Goal: Task Accomplishment & Management: Complete application form

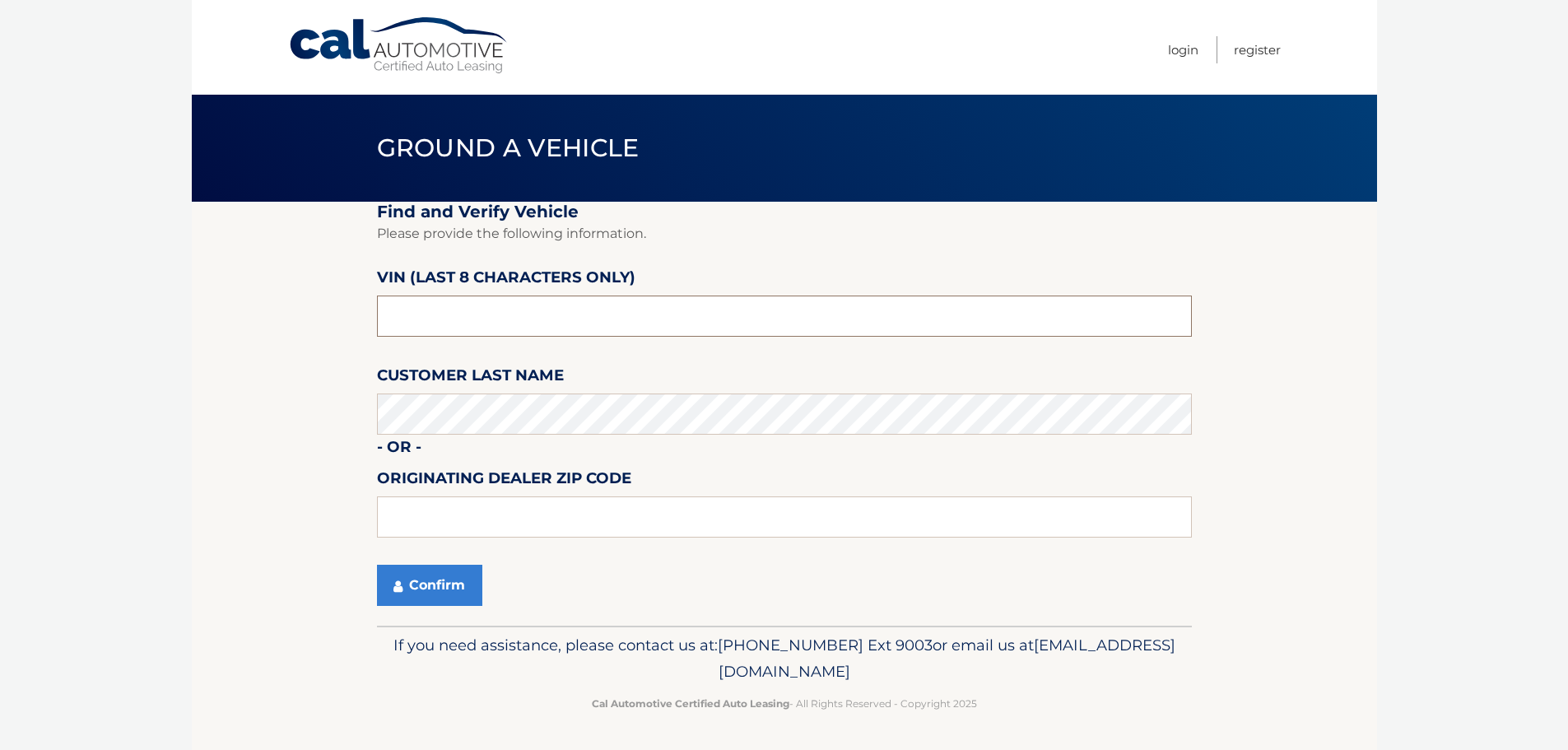
click at [450, 319] on input "text" at bounding box center [785, 316] width 815 height 41
drag, startPoint x: 450, startPoint y: 319, endPoint x: 394, endPoint y: 328, distance: 56.7
click at [394, 328] on input "text" at bounding box center [785, 316] width 815 height 41
type input "NN384419"
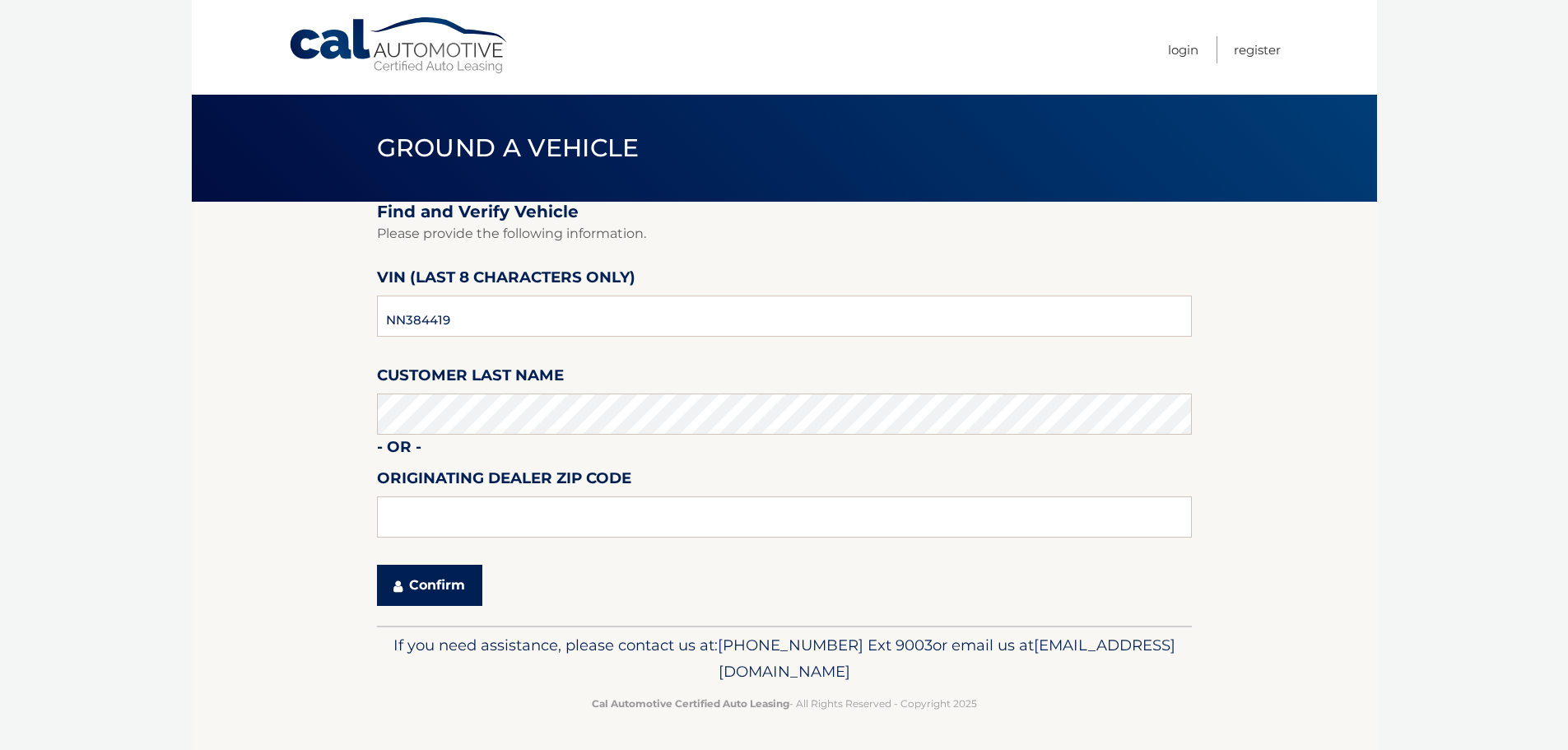
click at [423, 594] on button "Confirm" at bounding box center [429, 586] width 105 height 41
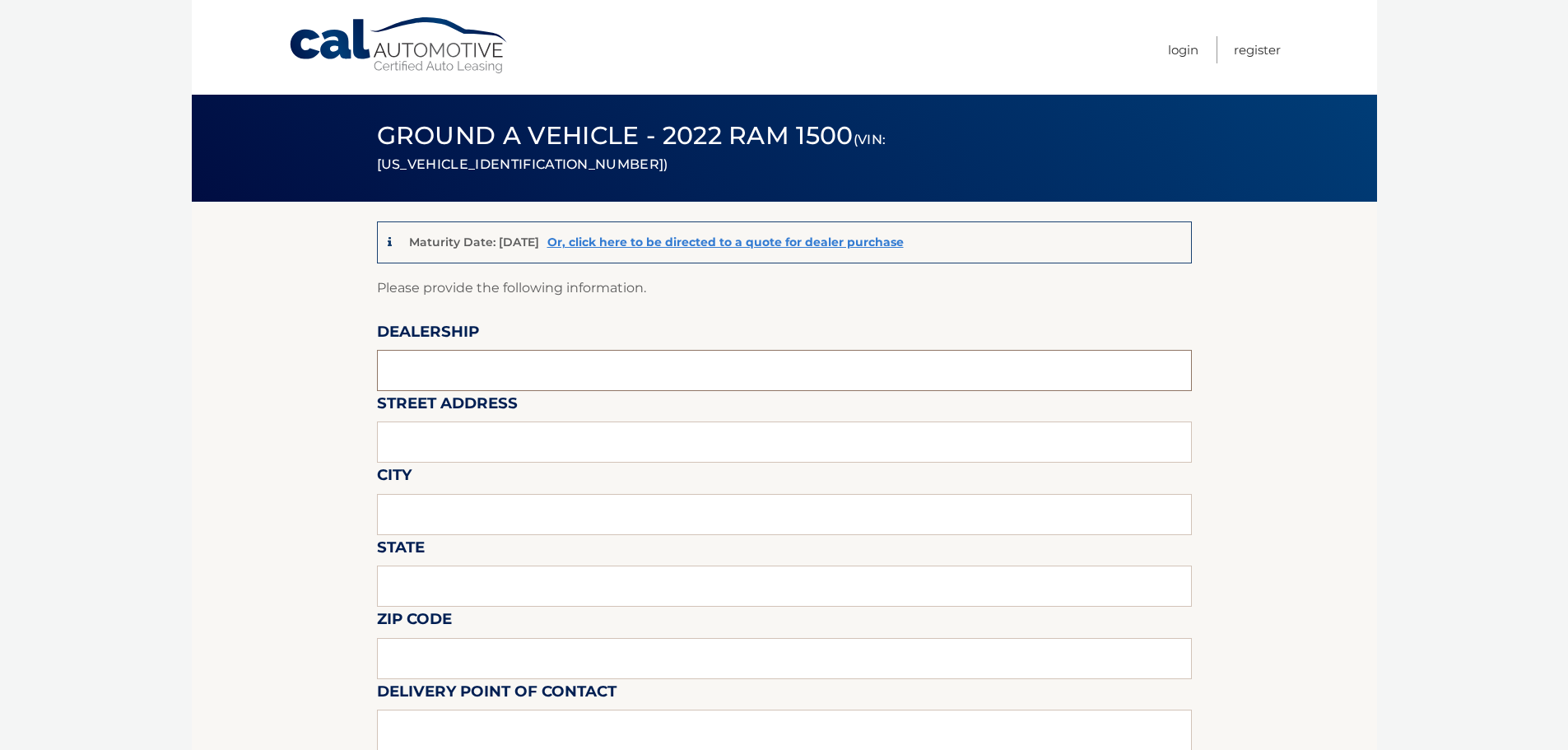
click at [440, 371] on input "text" at bounding box center [785, 371] width 815 height 41
type input "SUNRISE TOYOTA NORTH"
type input "[STREET_ADDRESS]"
type input "Middle Island"
type input "NY"
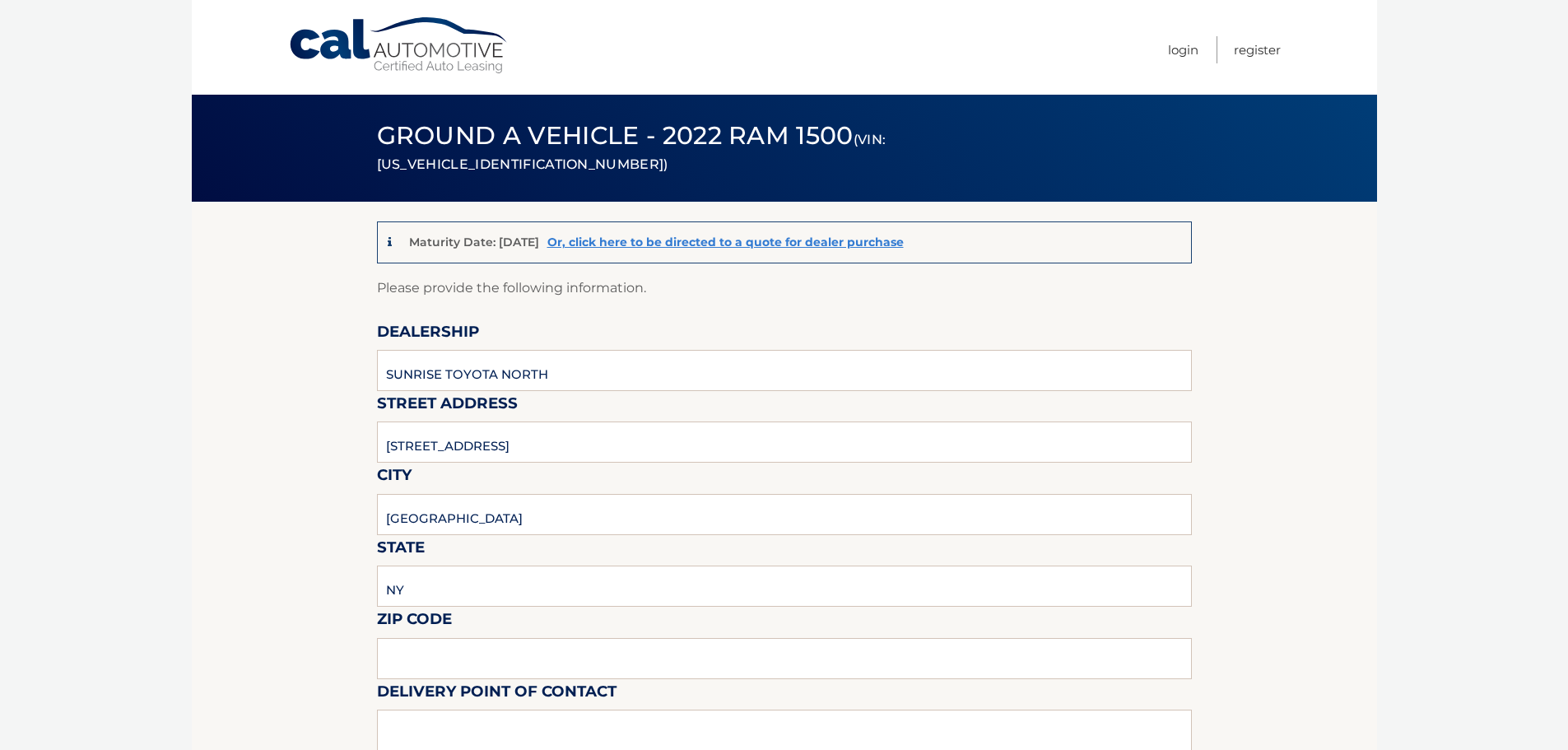
type input "11953"
type input "MATTHEW MINCIO"
type input "9514541763"
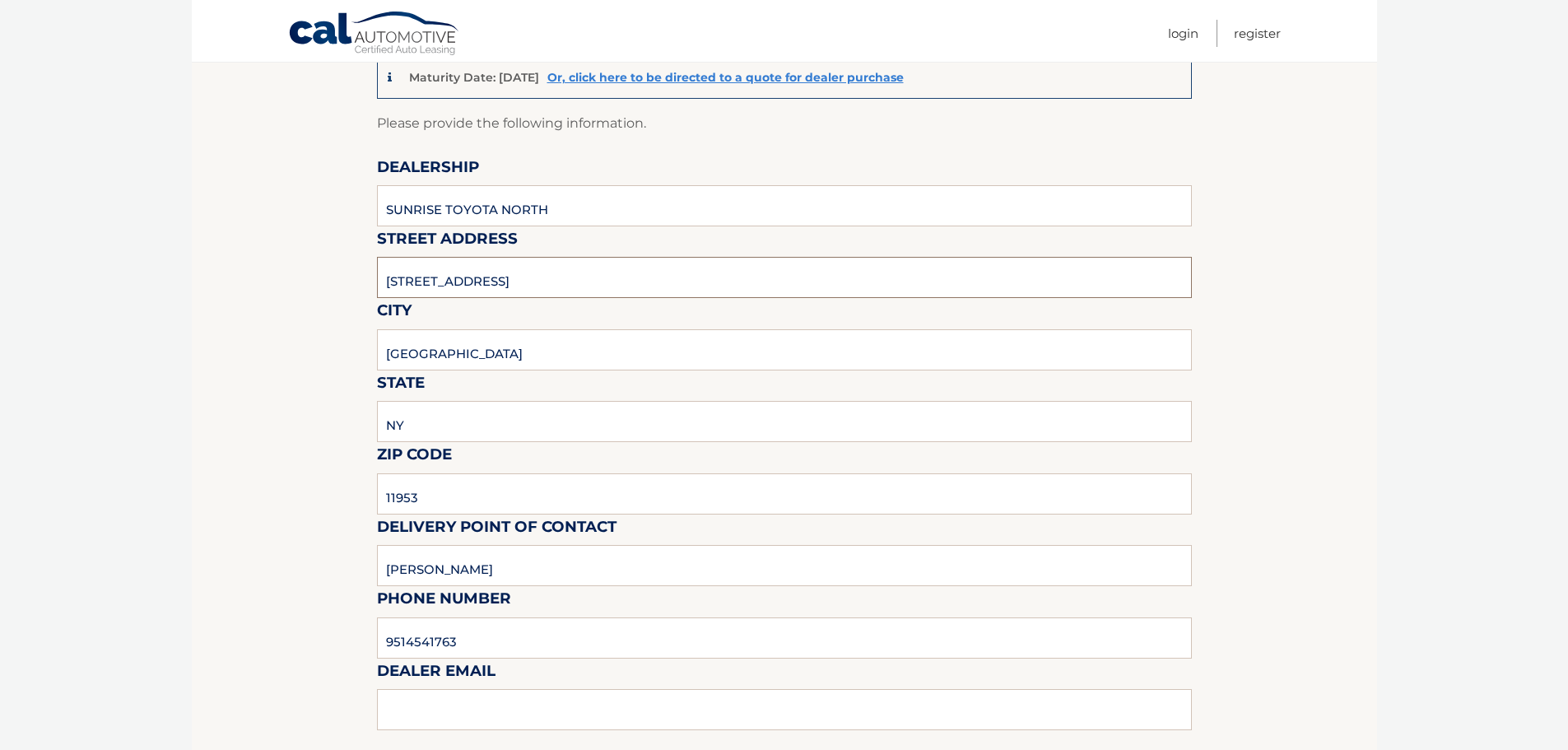
scroll to position [247, 0]
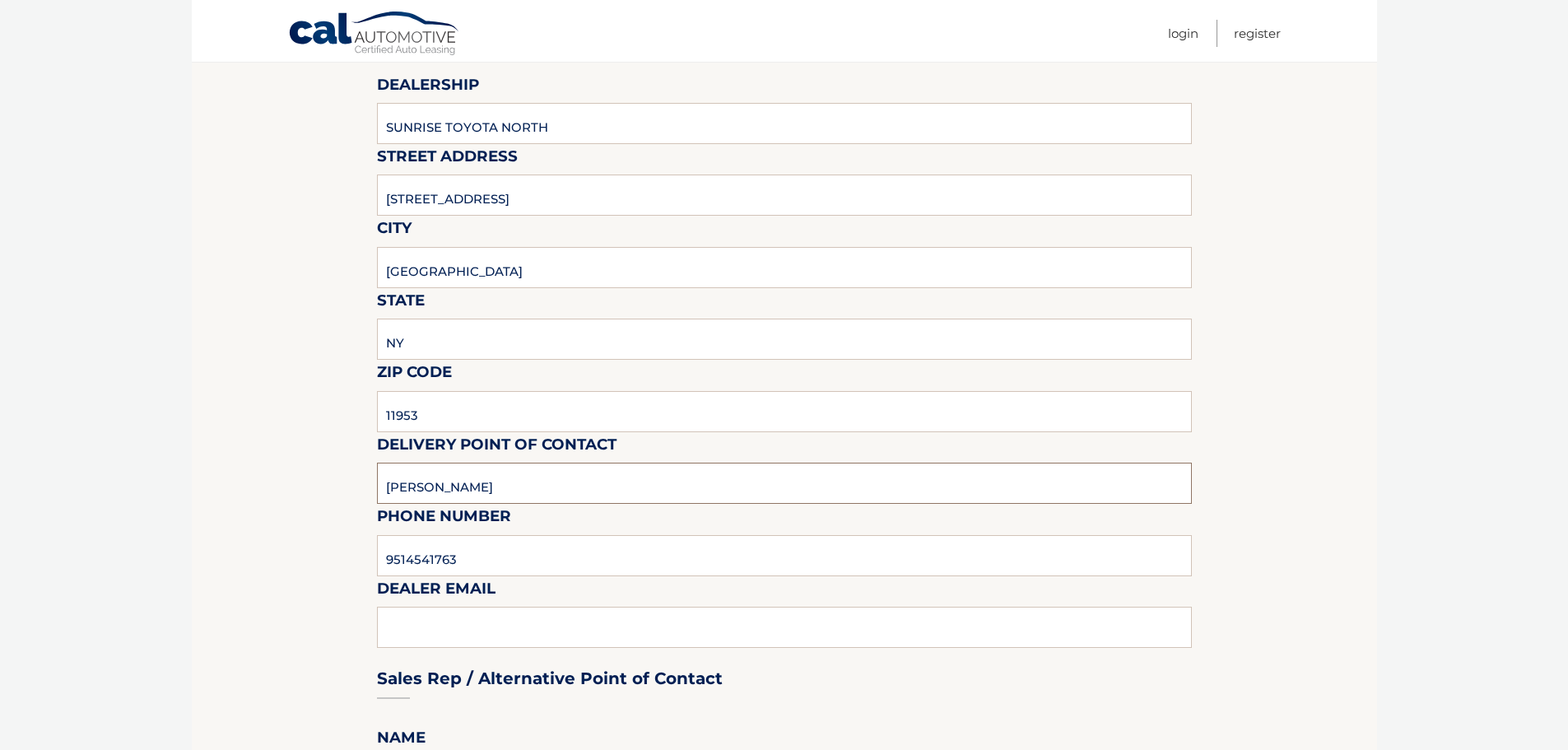
drag, startPoint x: 521, startPoint y: 486, endPoint x: 365, endPoint y: 492, distance: 156.1
type input "GREG NIELSEN"
type input "6319248100"
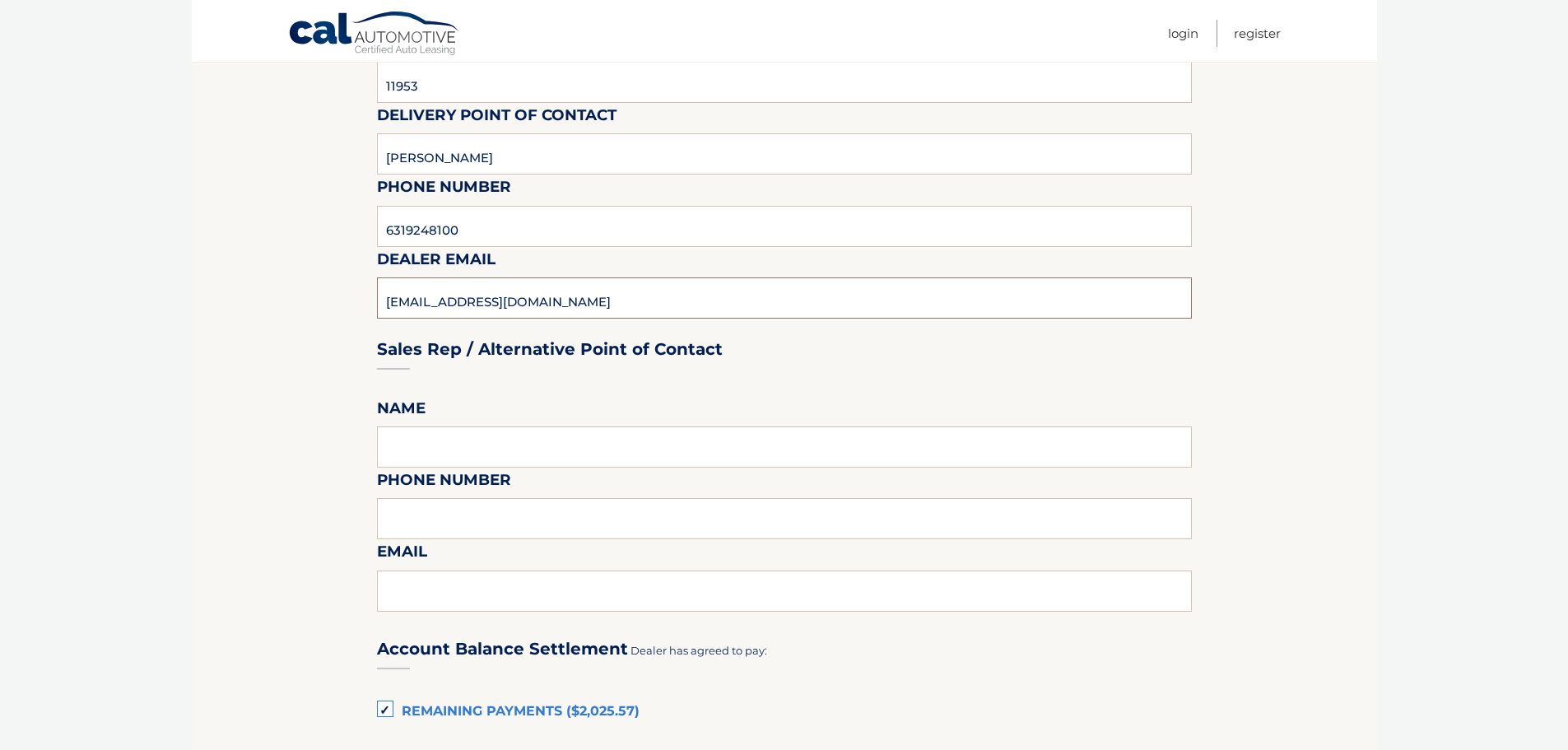
scroll to position [658, 0]
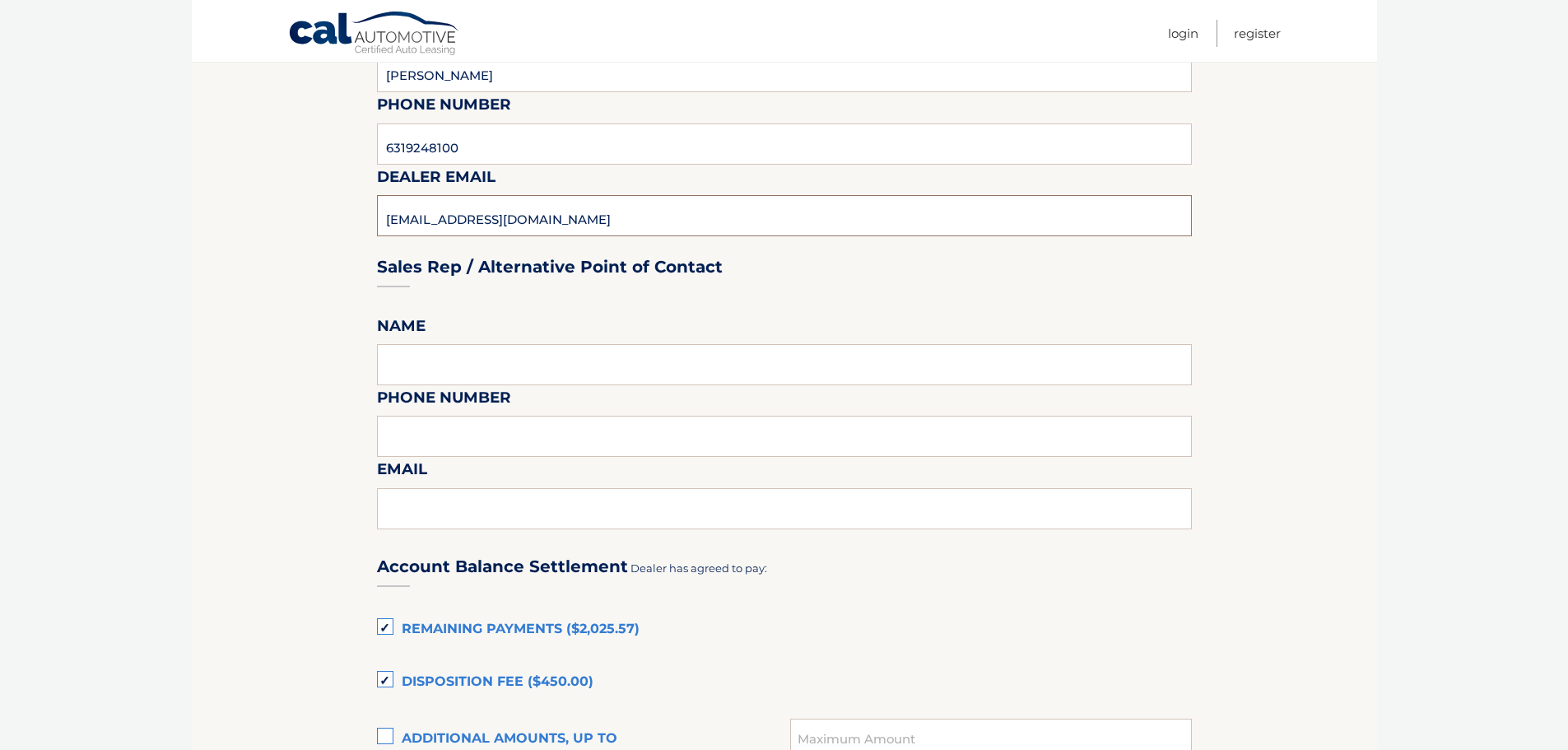
type input "GNIELSEN@DRIVESUNRISE.COM"
click at [481, 363] on input "text" at bounding box center [785, 365] width 815 height 41
type input "MIKE REYNOLDS"
type input "6319248100"
type input "MREYNOLDS@DRIVESUNRISE.COM"
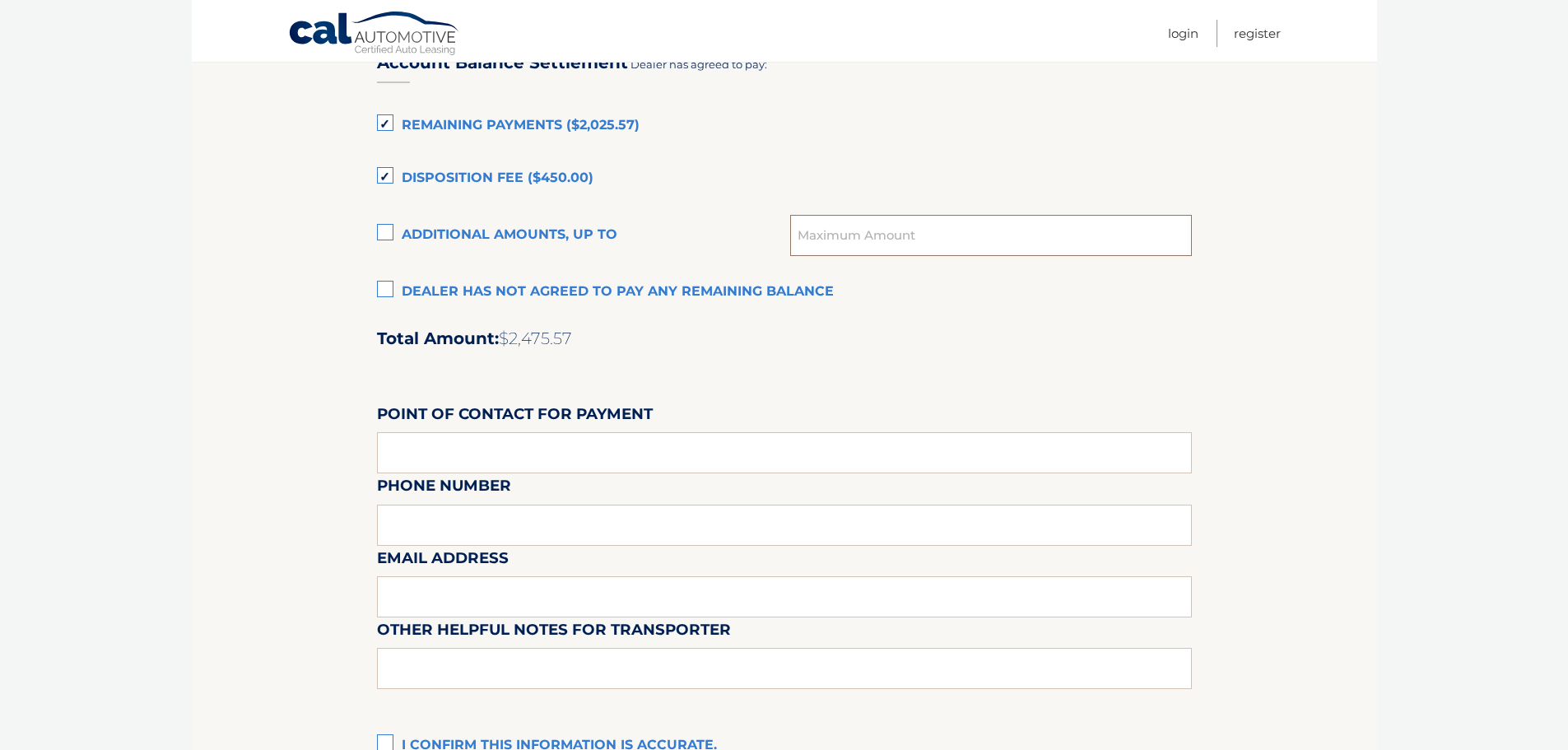
scroll to position [1081, 0]
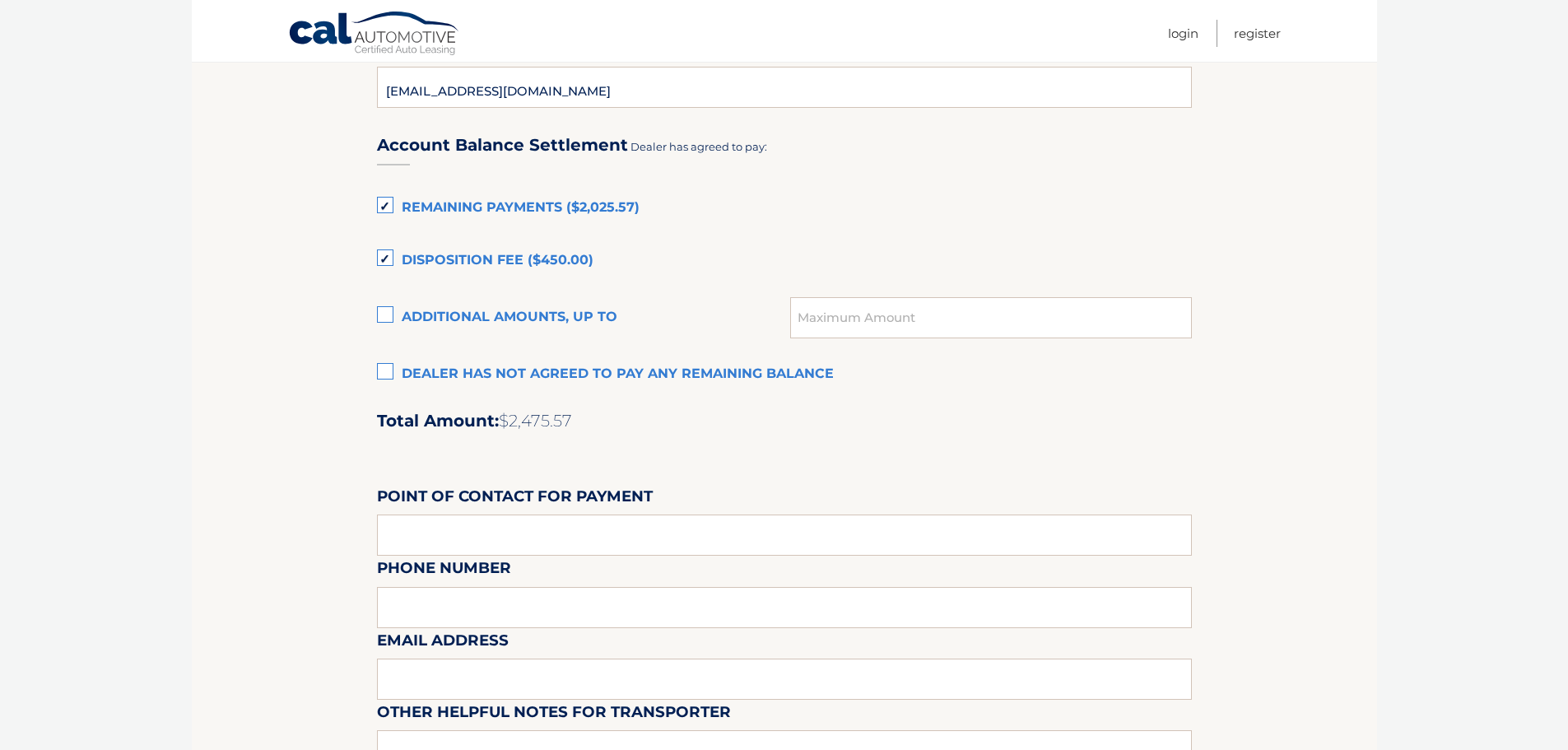
click at [383, 318] on label "Additional amounts, up to" at bounding box center [584, 318] width 414 height 33
click at [0, 0] on input "Additional amounts, up to" at bounding box center [0, 0] width 0 height 0
click at [859, 323] on input "text" at bounding box center [991, 318] width 401 height 41
type input "7"
click at [816, 322] on input "$4500" at bounding box center [991, 318] width 401 height 41
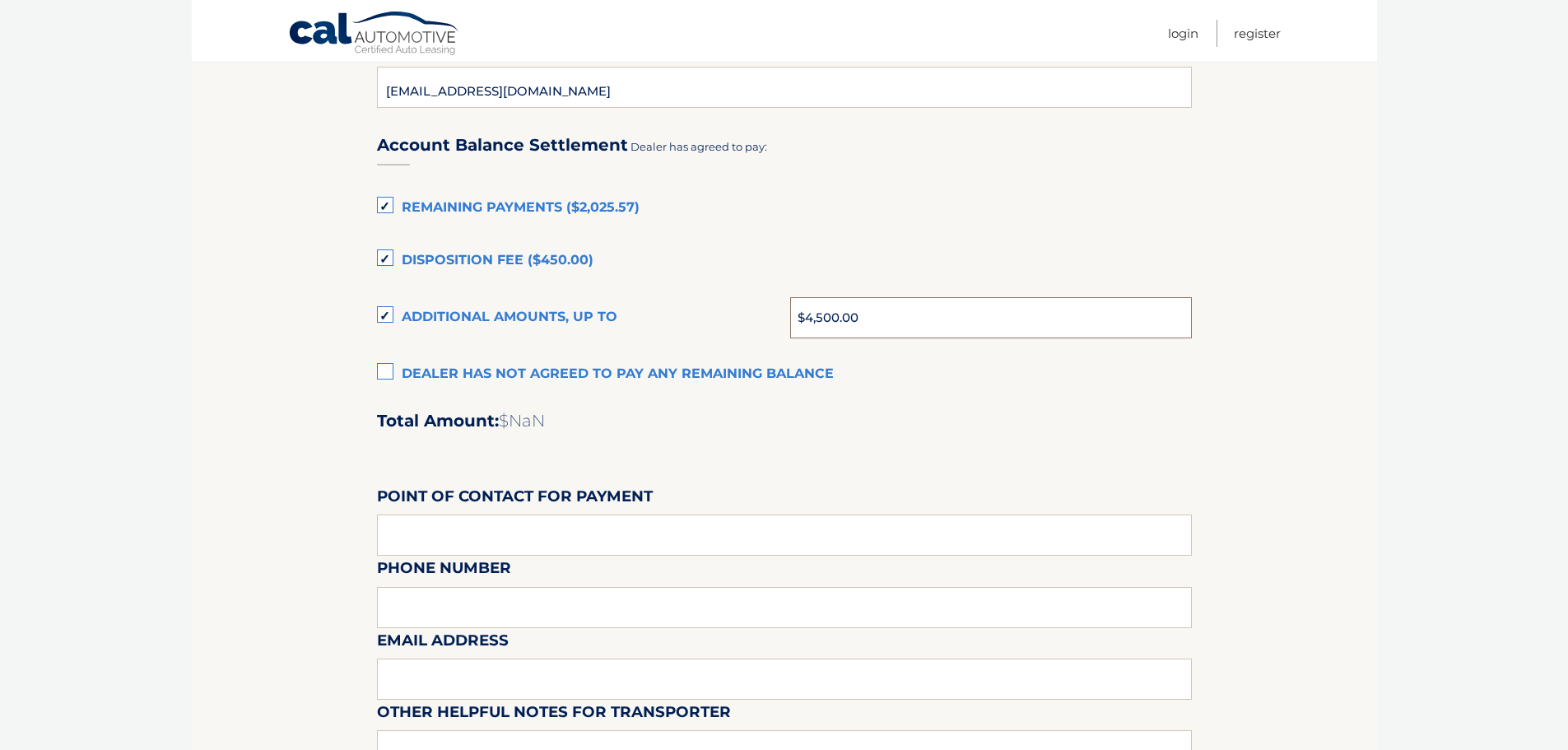
type input "$4,500.00"
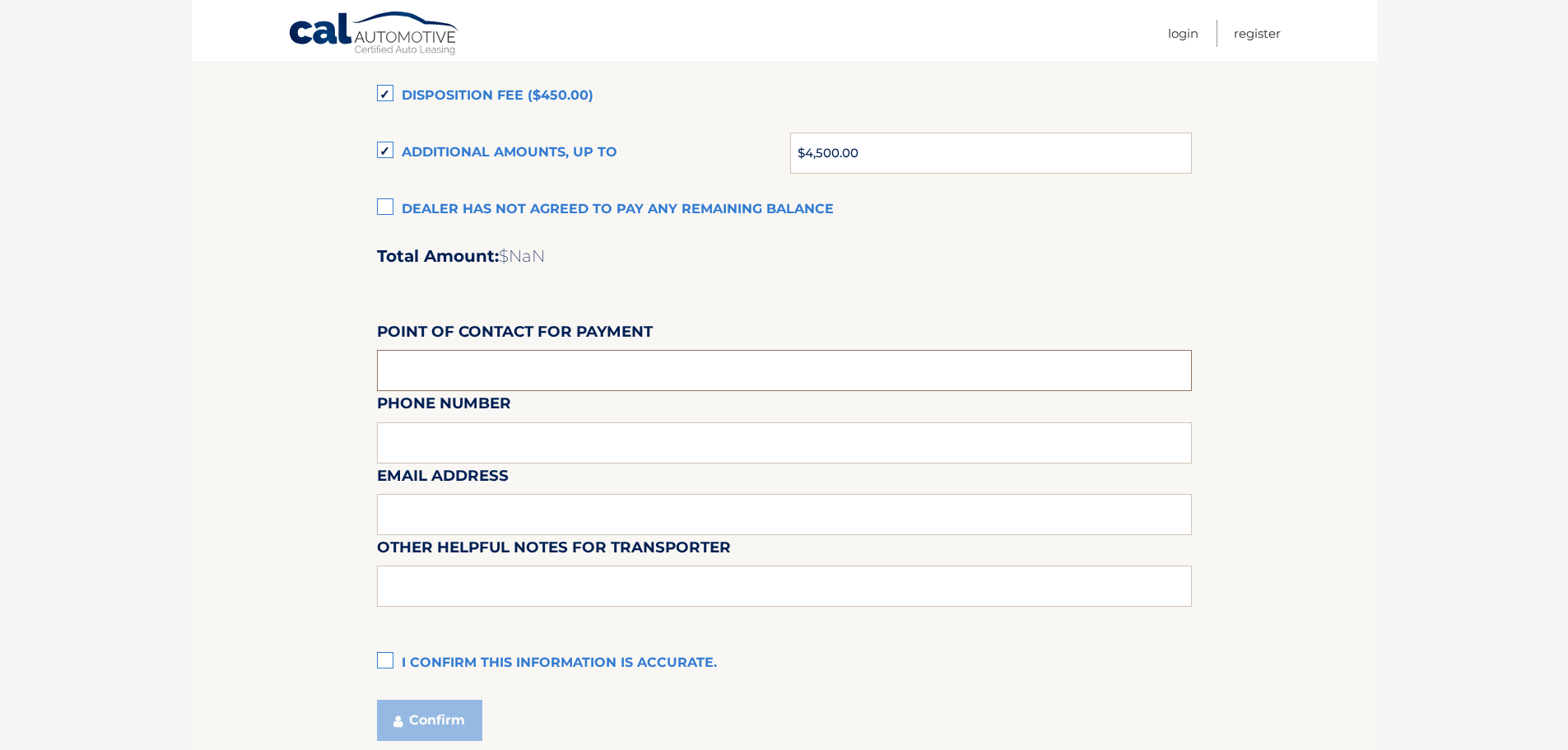
scroll to position [1328, 0]
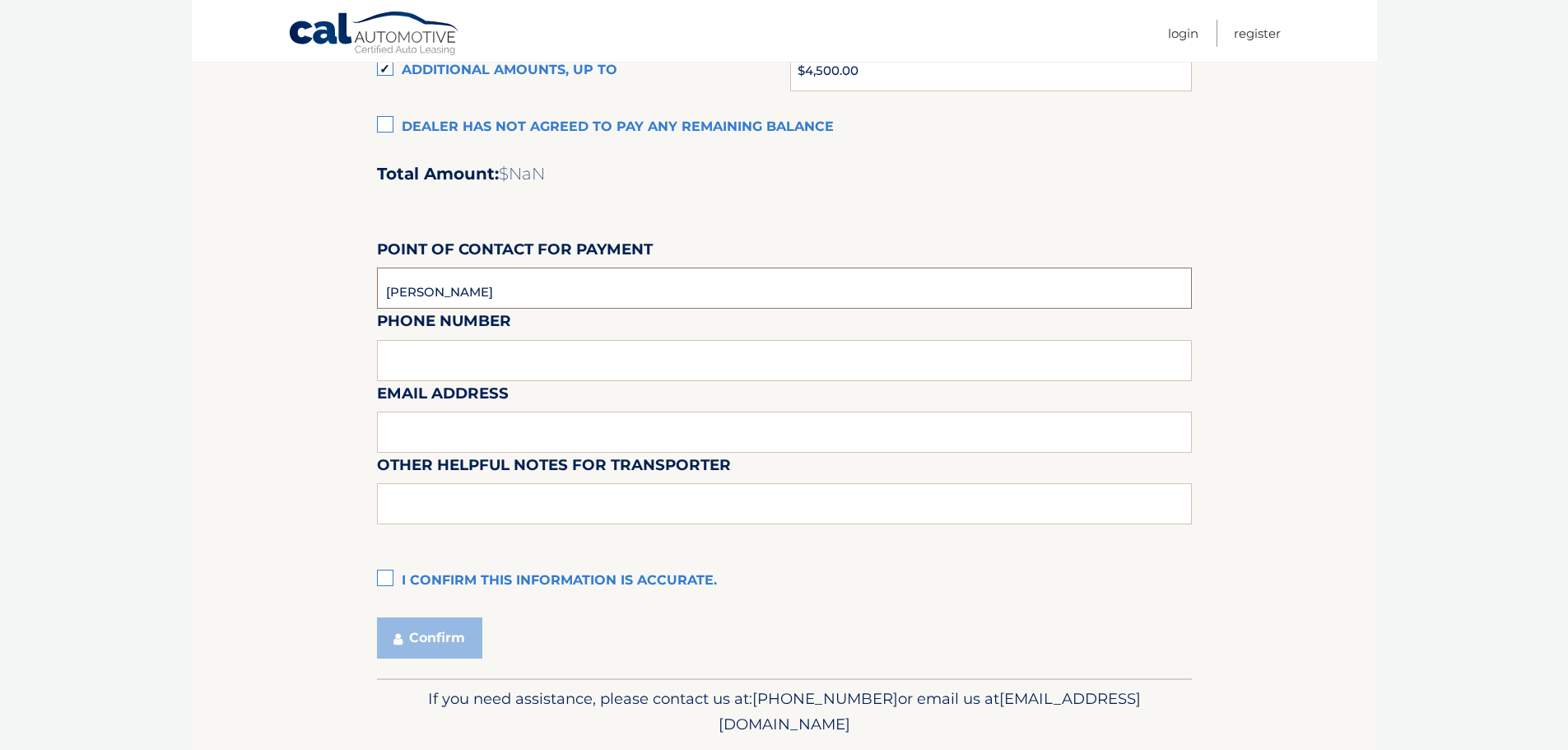
type input "GREG NIELSEN"
type input "6319248100"
type input "GNIELSEN@DRIVESUNRISE.COM"
click at [384, 582] on label "I confirm this information is accurate." at bounding box center [785, 581] width 815 height 33
click at [0, 0] on input "I confirm this information is accurate." at bounding box center [0, 0] width 0 height 0
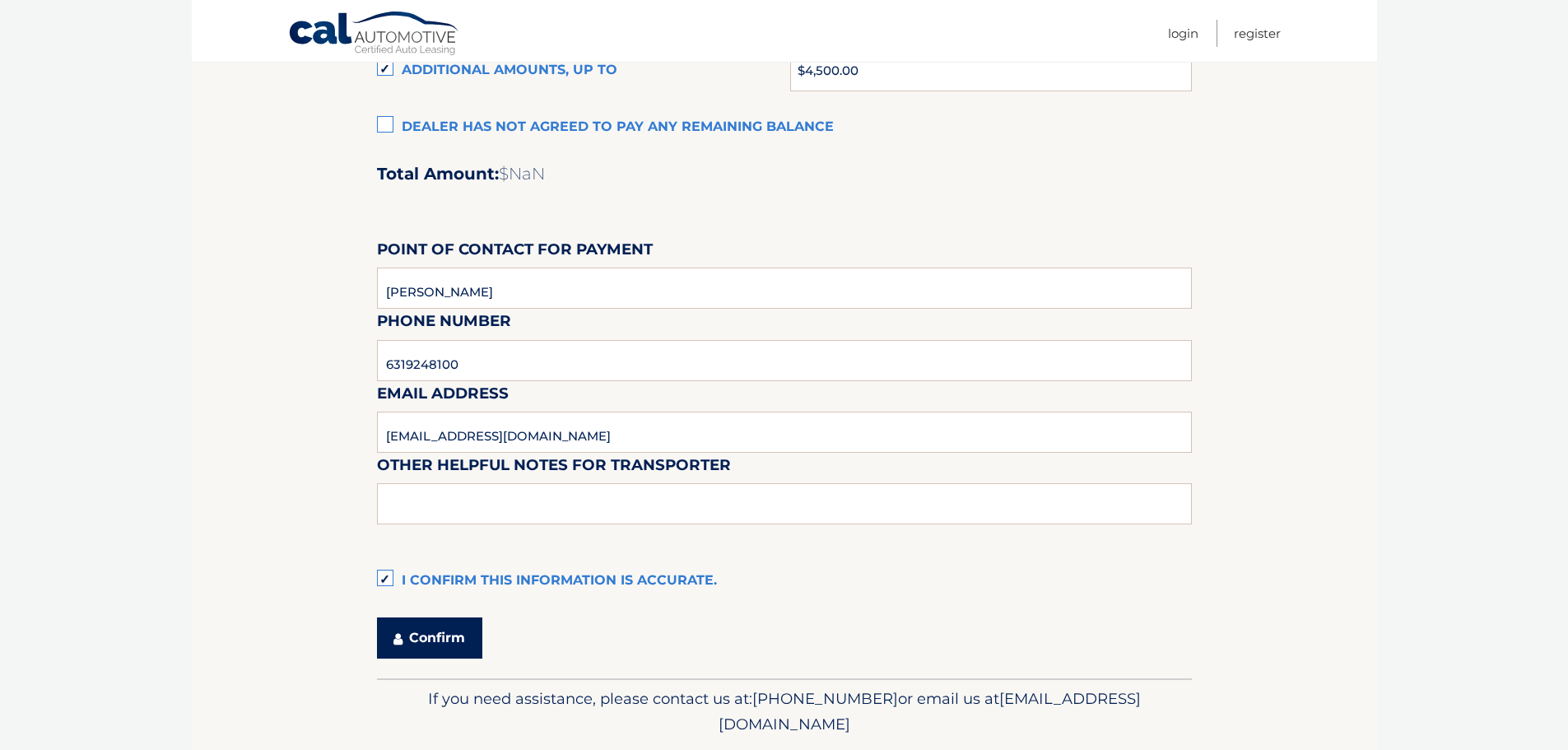
click at [435, 649] on button "Confirm" at bounding box center [429, 639] width 105 height 41
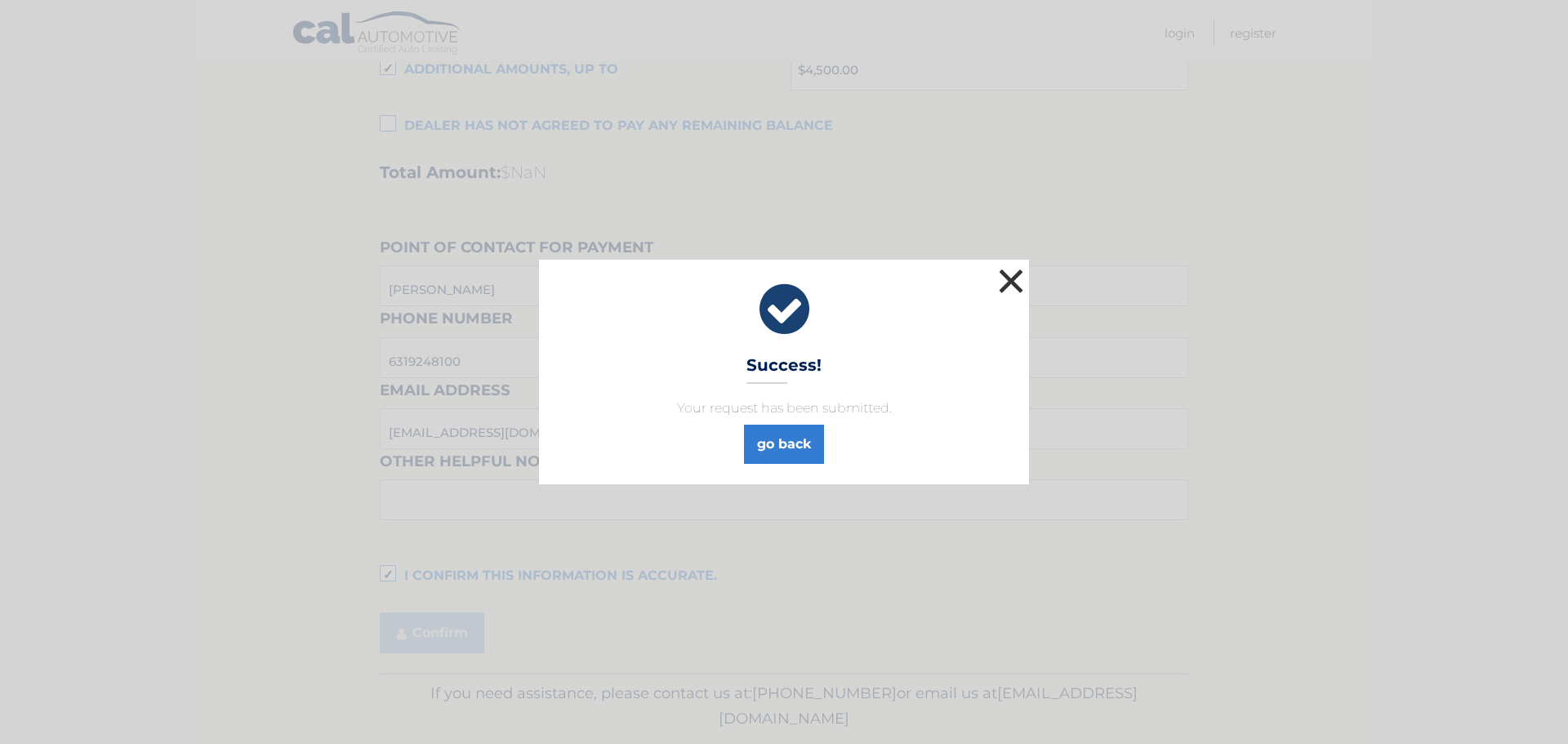
click at [1011, 274] on button "×" at bounding box center [1011, 281] width 33 height 33
